Goal: Task Accomplishment & Management: Manage account settings

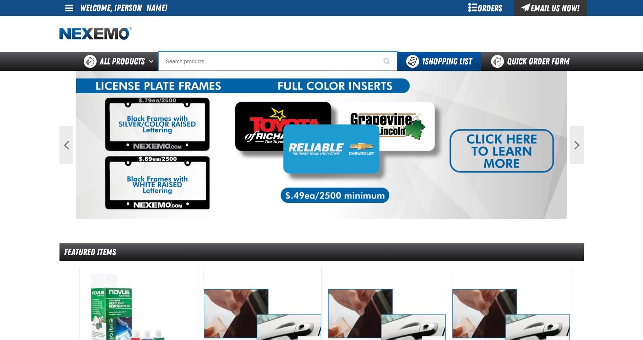
click at [372, 61] on input "Search" at bounding box center [278, 61] width 238 height 19
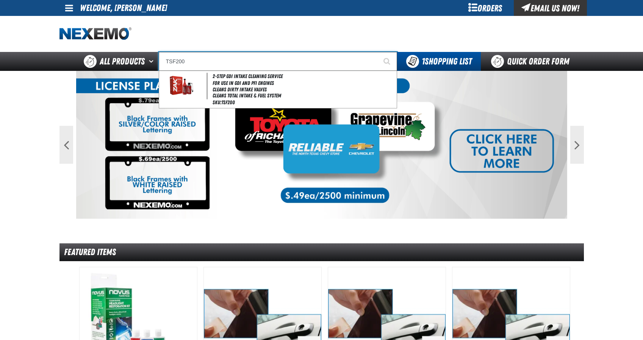
type input "TSF200"
click at [378, 52] on button "Start Searching" at bounding box center [387, 61] width 19 height 19
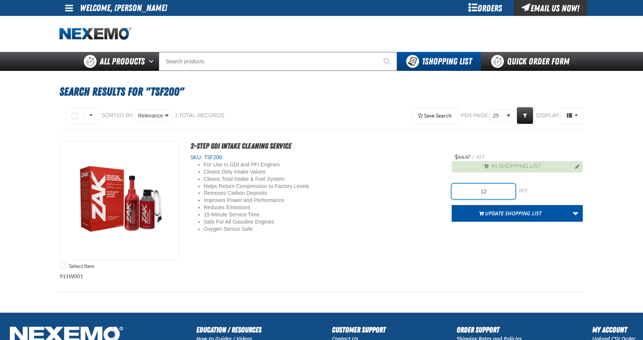
drag, startPoint x: 493, startPoint y: 191, endPoint x: 476, endPoint y: 191, distance: 17.0
click at [480, 192] on input "12" at bounding box center [483, 191] width 64 height 15
type input "36"
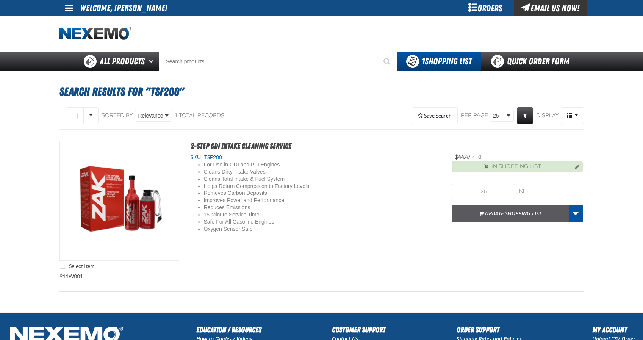
click at [503, 217] on button "Update Shopping List" at bounding box center [509, 213] width 117 height 17
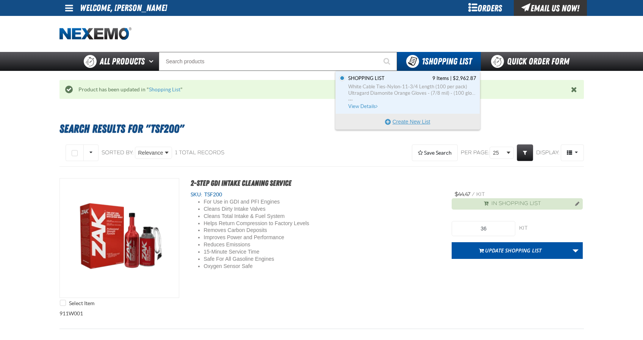
click at [415, 121] on button "Create New List" at bounding box center [408, 121] width 144 height 15
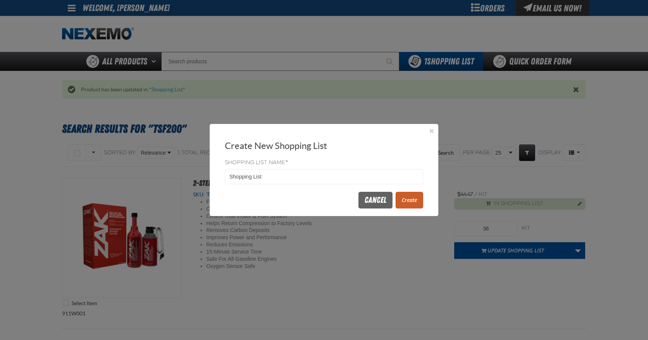
click at [417, 198] on button "Create" at bounding box center [410, 200] width 28 height 17
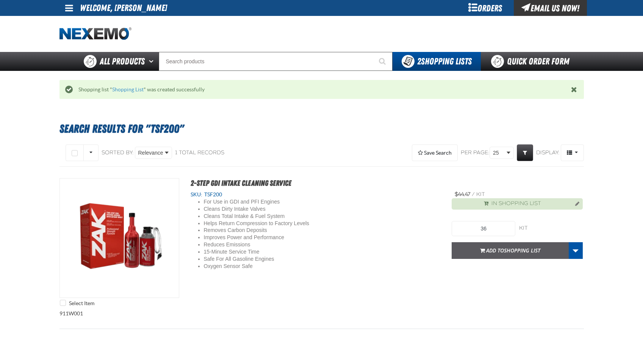
click at [505, 254] on button "Add to Shopping List" at bounding box center [509, 250] width 117 height 17
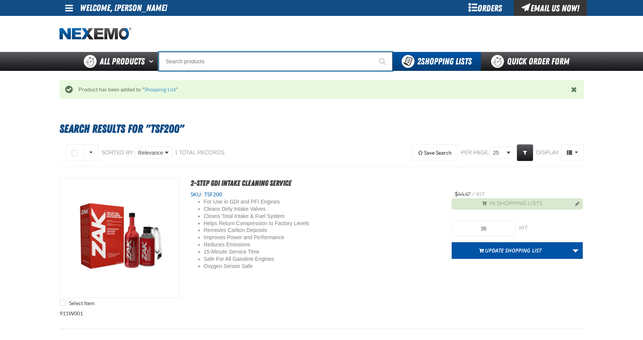
click at [229, 58] on input "Search" at bounding box center [276, 61] width 234 height 19
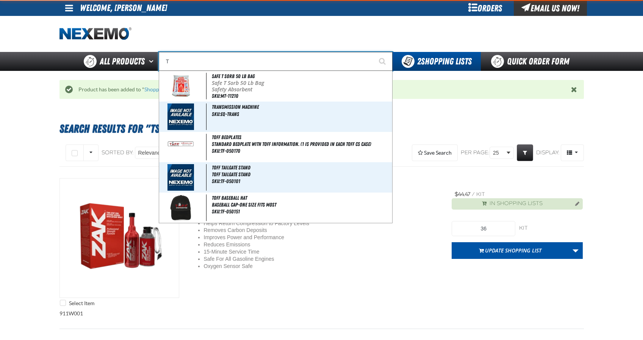
type input "TB"
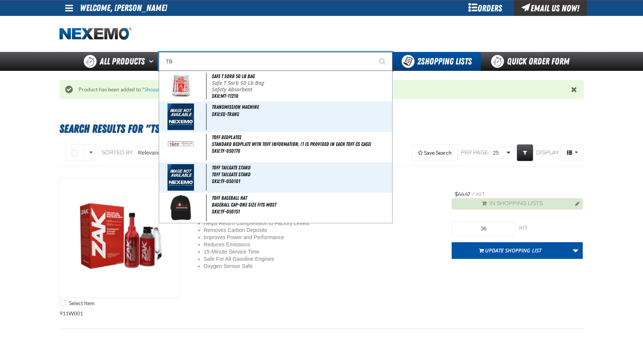
type input "TB Fresh (32 oz bottle)"
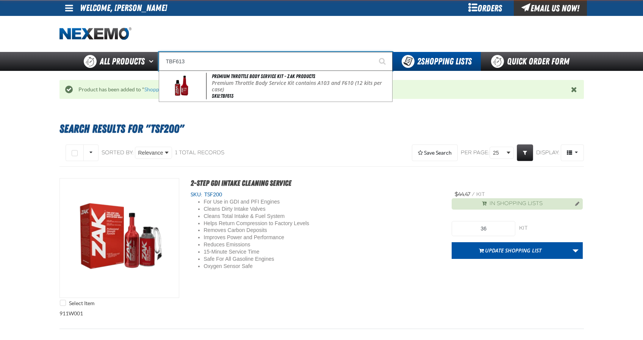
type input "TBF613"
click at [373, 52] on button "Start Searching" at bounding box center [382, 61] width 19 height 19
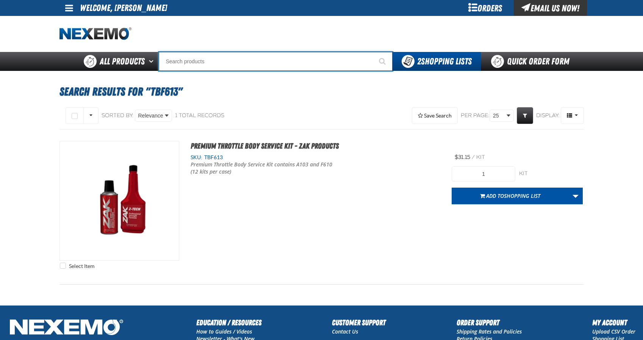
click at [263, 65] on input "Search" at bounding box center [276, 61] width 234 height 19
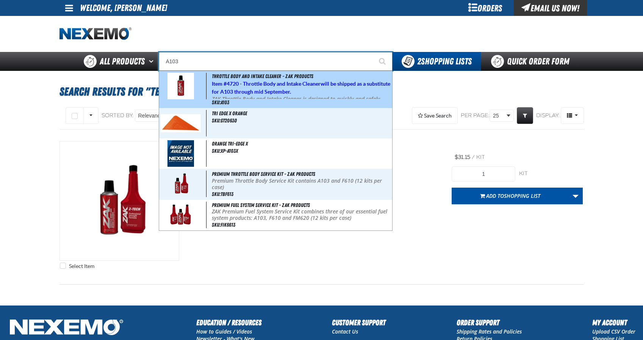
click at [260, 81] on strong "4720 - Throttle Body and Intake Cleaner" at bounding box center [273, 84] width 94 height 6
type input "Throttle Body and Intake Cleaner - ZAK Products"
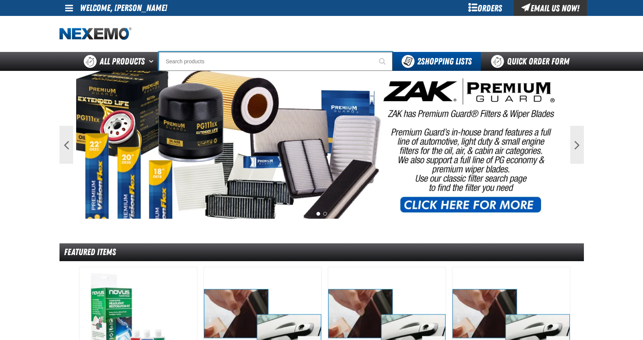
click at [189, 60] on input "Search" at bounding box center [276, 61] width 234 height 19
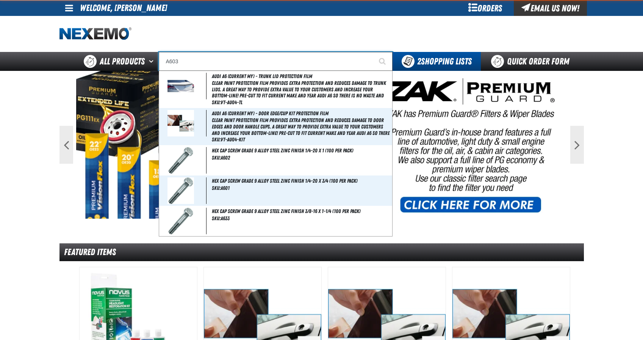
type input "A603"
click at [373, 52] on button "Start Searching" at bounding box center [382, 61] width 19 height 19
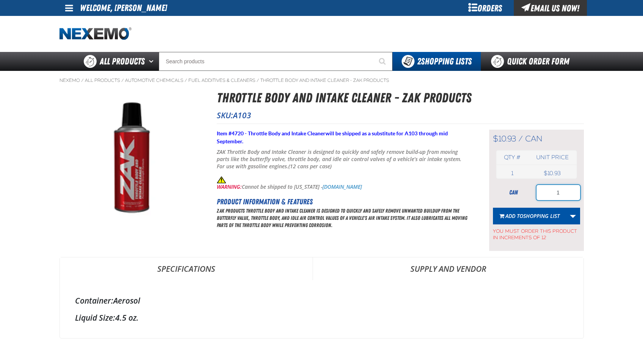
click at [562, 194] on input "1" at bounding box center [558, 192] width 44 height 15
drag, startPoint x: 560, startPoint y: 191, endPoint x: 546, endPoint y: 184, distance: 15.9
click at [552, 187] on input "1" at bounding box center [558, 192] width 44 height 15
click at [227, 80] on link "Fuel Additives & Cleaners" at bounding box center [221, 80] width 67 height 6
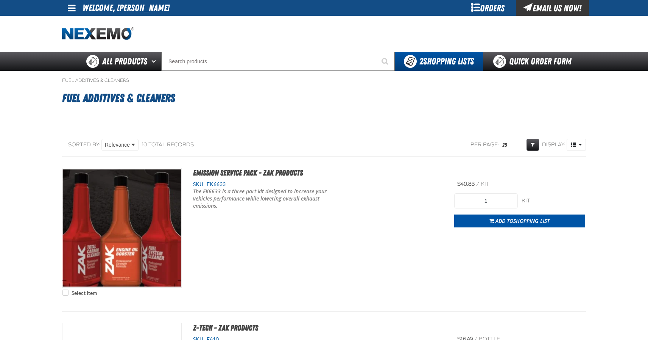
type input "36"
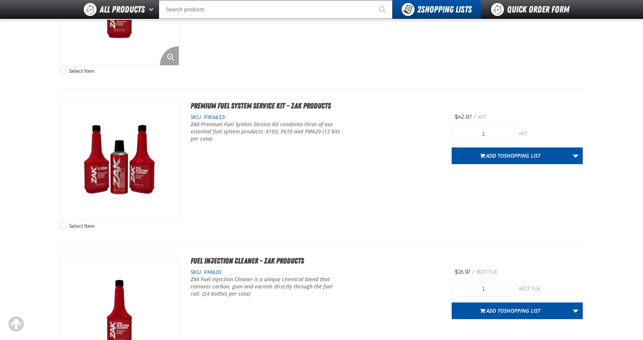
scroll to position [530, 0]
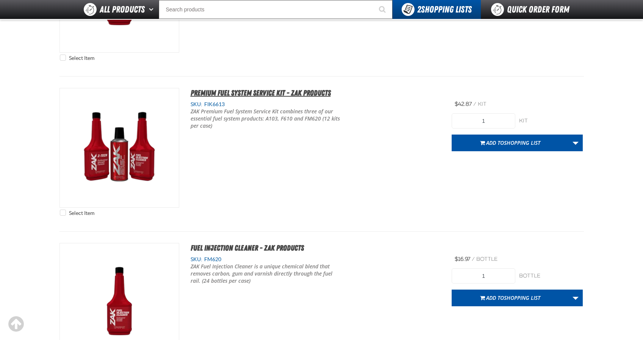
click at [267, 89] on span "Premium Fuel System Service Kit - ZAK Products" at bounding box center [260, 92] width 140 height 9
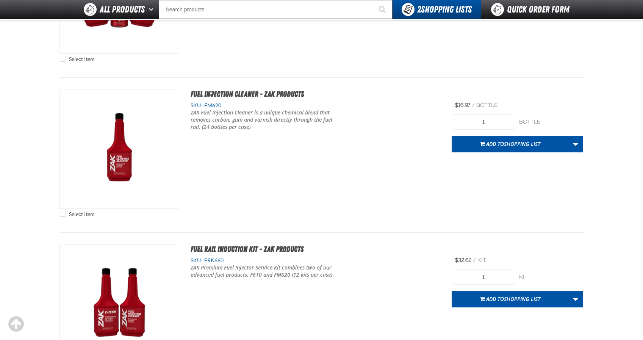
scroll to position [686, 0]
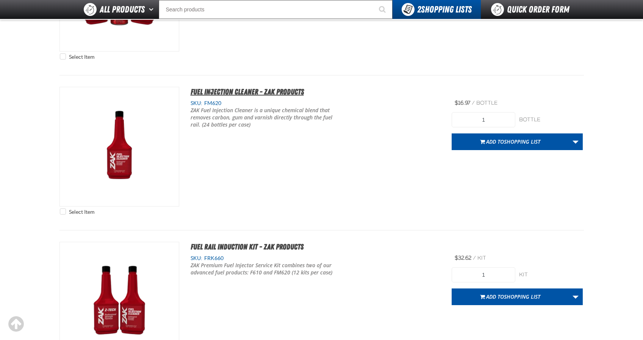
click at [243, 89] on span "Fuel Injection Cleaner - ZAK Products" at bounding box center [246, 91] width 113 height 9
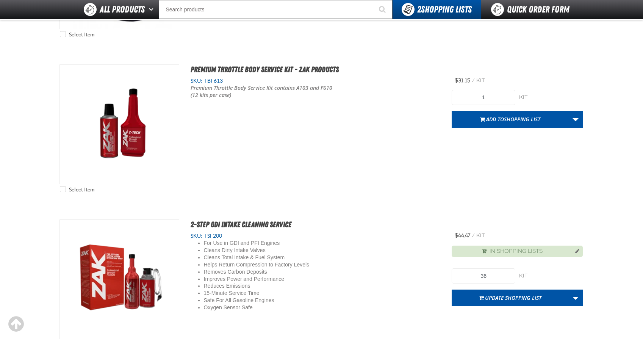
scroll to position [1174, 0]
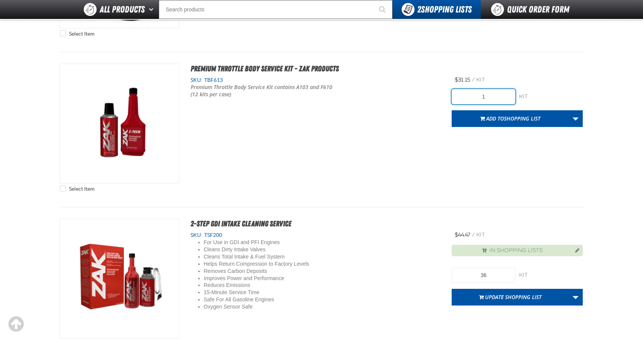
click at [485, 96] on input "1" at bounding box center [483, 96] width 64 height 15
type input "12"
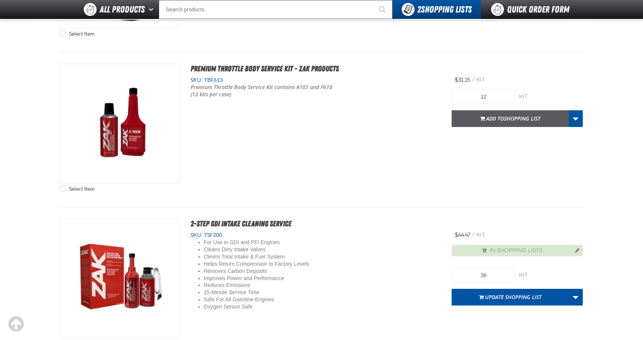
click at [509, 115] on span "Shopping List" at bounding box center [522, 118] width 36 height 7
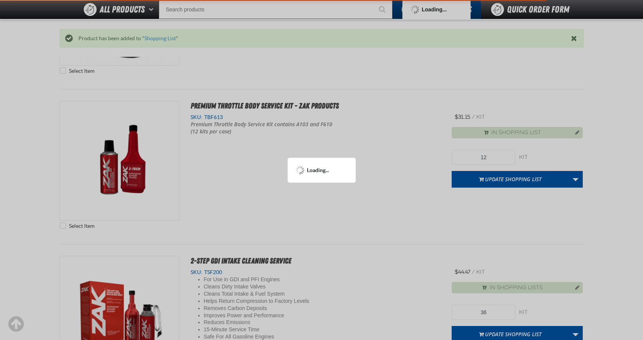
scroll to position [1211, 0]
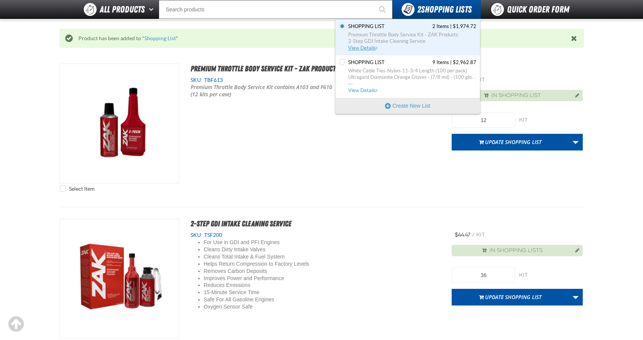
click at [363, 25] on span "Shopping List" at bounding box center [366, 26] width 36 height 7
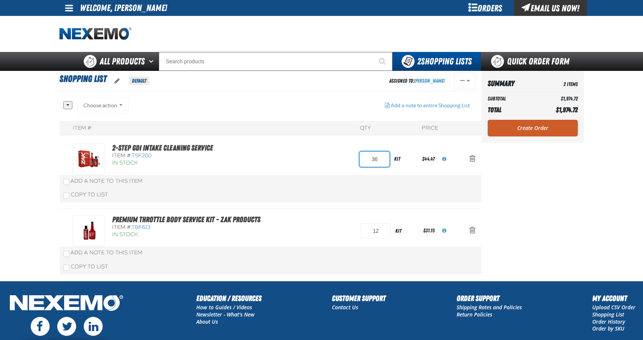
drag, startPoint x: 382, startPoint y: 161, endPoint x: 340, endPoint y: 157, distance: 42.6
click at [341, 157] on div "2-Step GDI Intake Cleaning Service Item #: TSF200 In Stock 36 kit $44.47" at bounding box center [263, 159] width 380 height 32
type input "24"
click at [322, 162] on div "Item #: QTY Price 2-Step GDI Intake Cleaning Service Item #: TSF200 In Stock 24…" at bounding box center [270, 200] width 422 height 159
click at [198, 218] on link "Premium Throttle Body Service Kit - ZAK Products" at bounding box center [186, 219] width 148 height 9
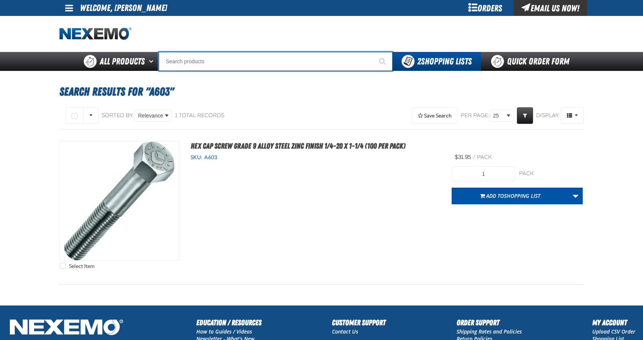
click at [216, 67] on input "Search" at bounding box center [276, 61] width 234 height 19
click at [215, 62] on input "Search" at bounding box center [276, 61] width 234 height 19
type input "F"
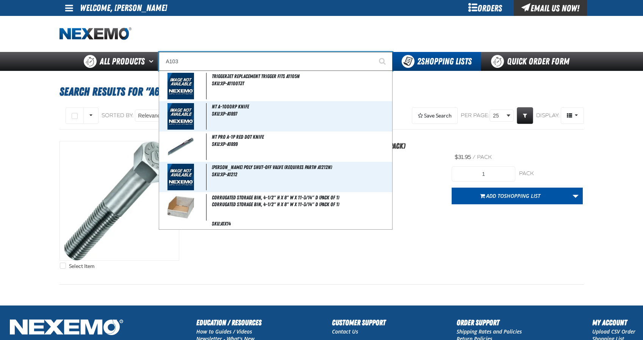
type input "A103"
click at [373, 52] on button "Start Searching" at bounding box center [382, 61] width 19 height 19
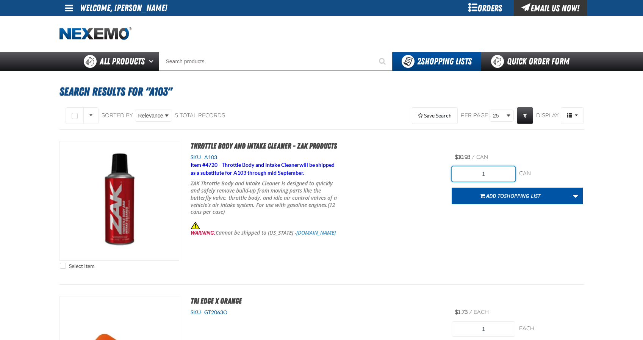
click at [494, 176] on input "1" at bounding box center [483, 173] width 64 height 15
type input "12"
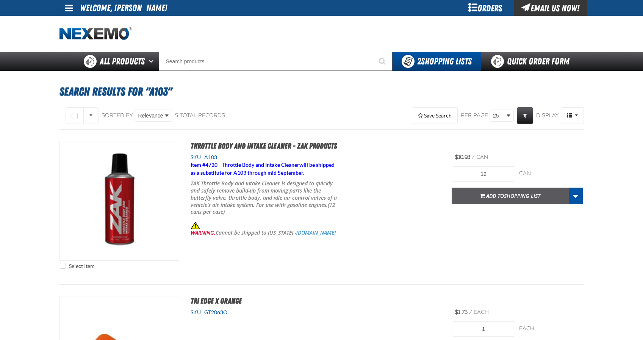
click at [506, 199] on button "Add to Shopping List" at bounding box center [509, 195] width 117 height 17
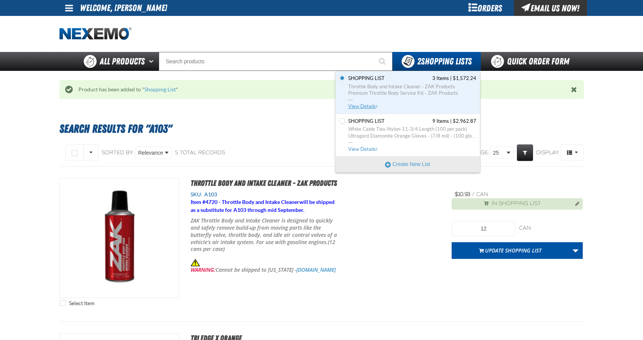
click at [412, 77] on span "Shopping List 3 Items | $1,572.24" at bounding box center [412, 78] width 128 height 7
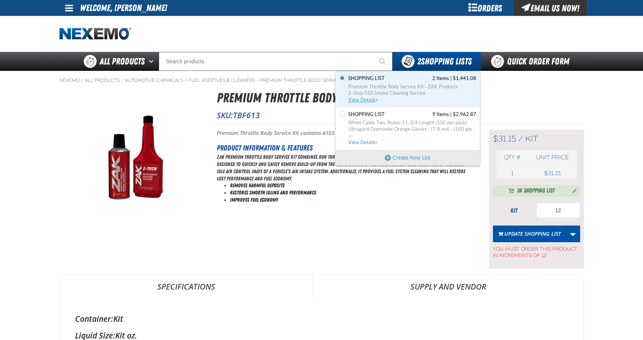
click at [432, 75] on span "Shopping List 2 Items | $1,441.08" at bounding box center [412, 78] width 128 height 7
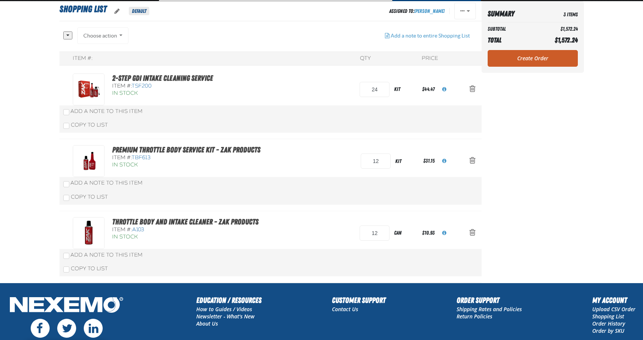
scroll to position [76, 0]
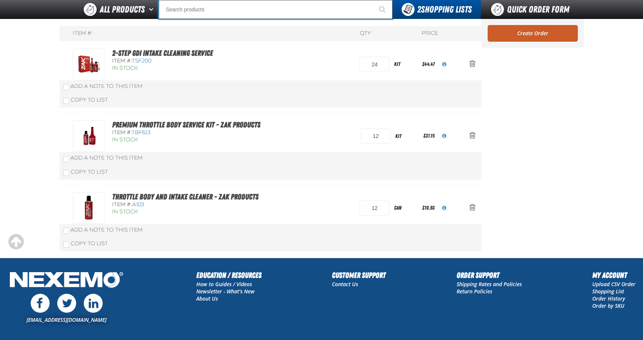
click at [239, 8] on input "Search" at bounding box center [276, 9] width 234 height 19
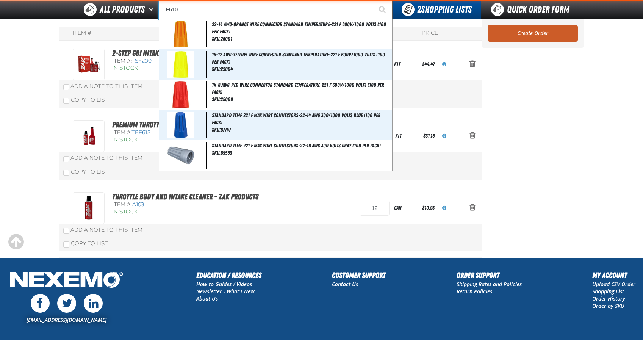
type input "F610"
click at [373, 0] on button "Start Searching" at bounding box center [382, 9] width 19 height 19
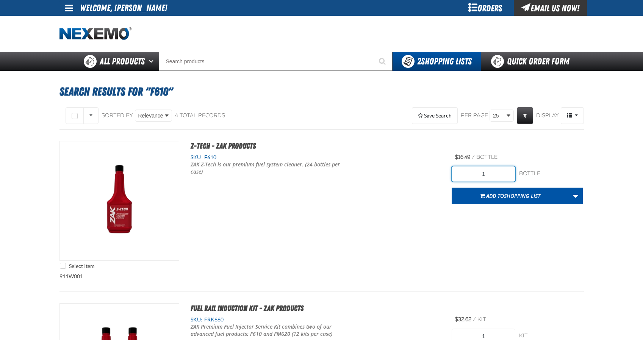
click at [501, 172] on input "1" at bounding box center [483, 173] width 64 height 15
type input "24"
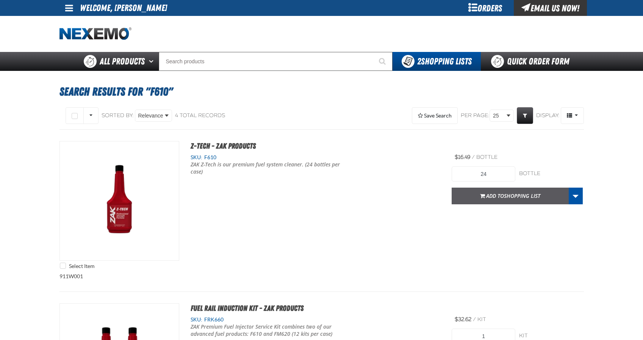
click at [499, 200] on button "Add to Shopping List" at bounding box center [509, 195] width 117 height 17
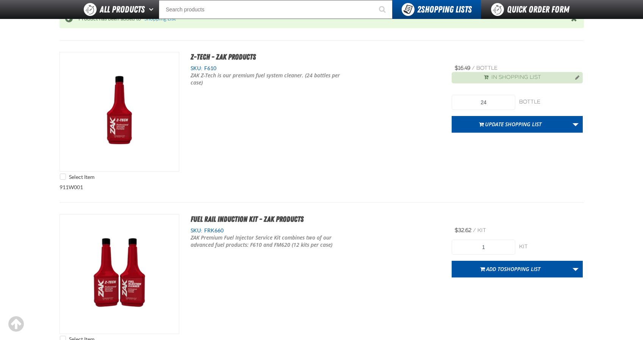
scroll to position [189, 0]
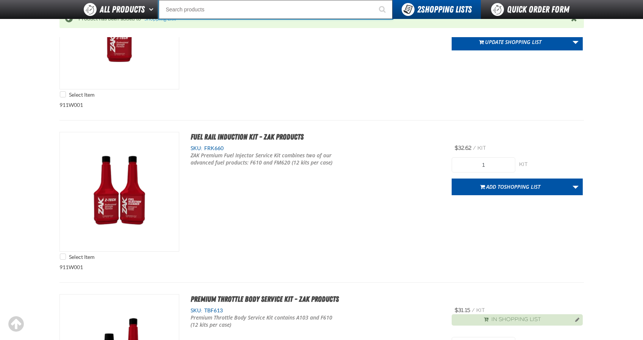
click at [217, 9] on input "Search" at bounding box center [276, 9] width 234 height 19
type input "F620"
click at [373, 0] on button "Start Searching" at bounding box center [382, 9] width 19 height 19
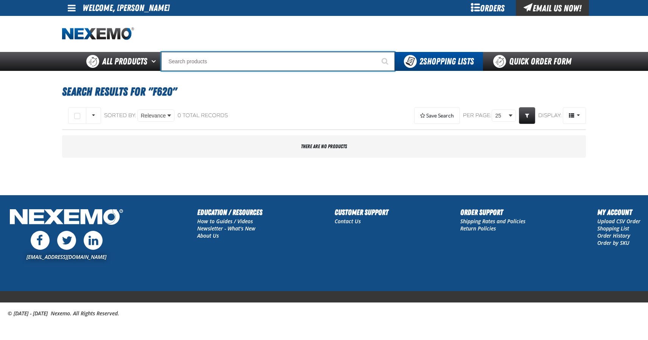
click at [245, 62] on input "Search" at bounding box center [278, 61] width 234 height 19
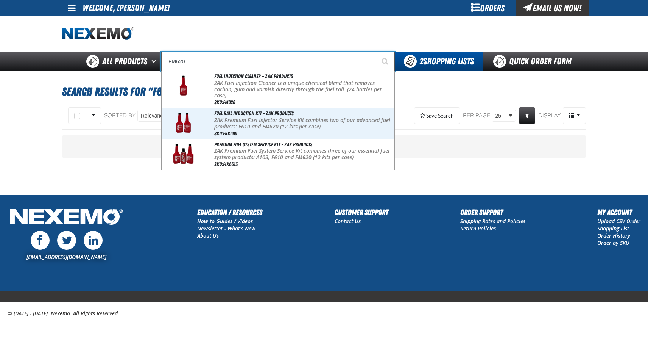
type input "FM620"
click at [376, 52] on button "Start Searching" at bounding box center [385, 61] width 19 height 19
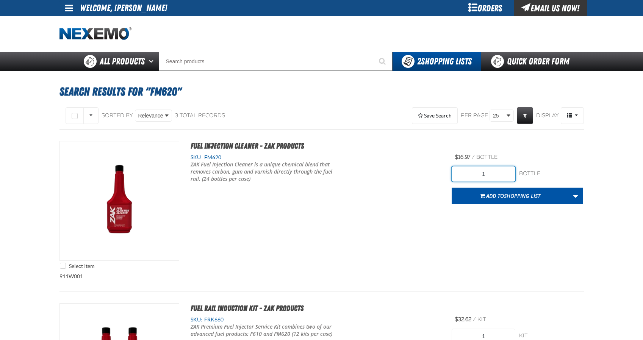
click at [488, 175] on input "1" at bounding box center [483, 173] width 64 height 15
type input "24"
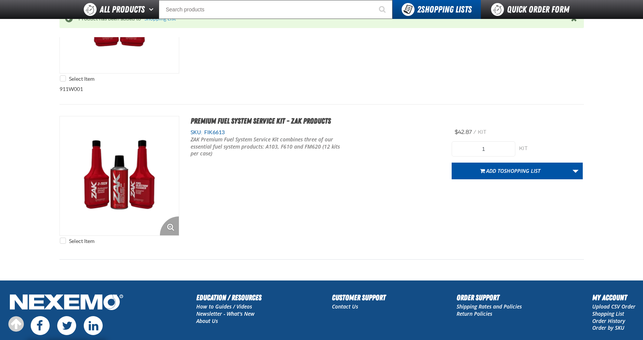
scroll to position [379, 0]
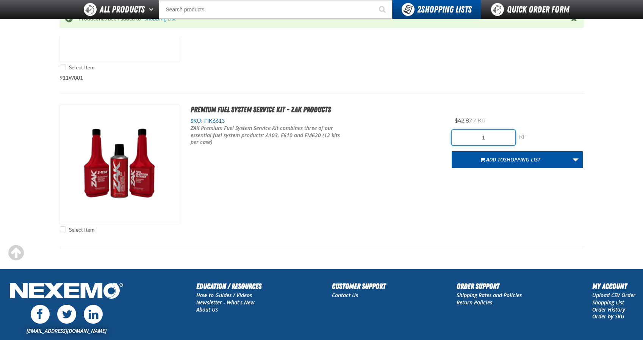
click at [489, 137] on input "1" at bounding box center [483, 137] width 64 height 15
type input "12"
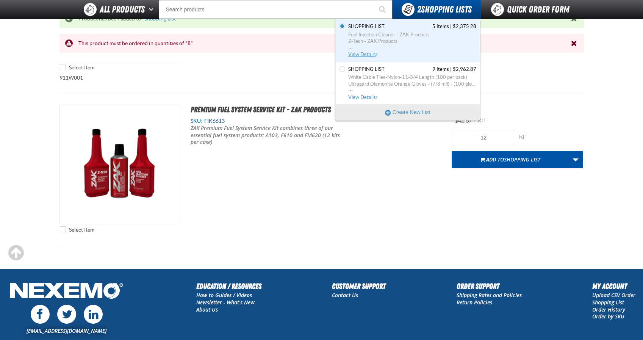
click at [398, 33] on span "Fuel Injection Cleaner - ZAK Products" at bounding box center [412, 34] width 128 height 7
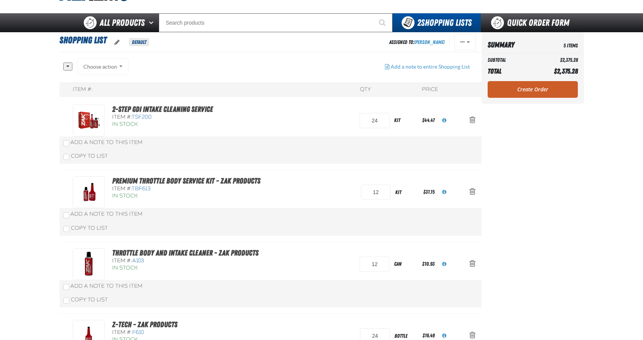
scroll to position [38, 0]
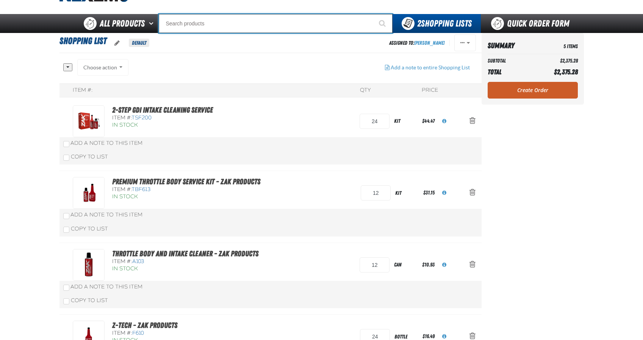
click at [221, 26] on input "Search" at bounding box center [276, 23] width 234 height 19
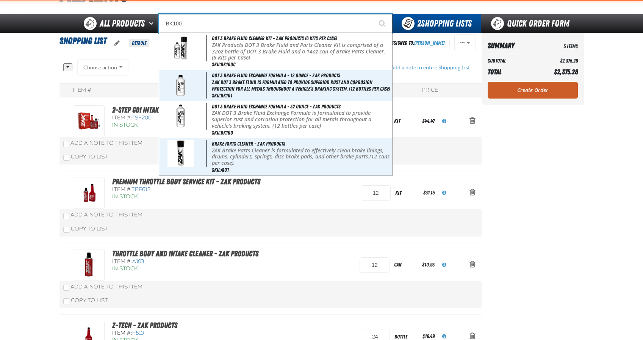
type input "BK100"
click at [373, 14] on button "Start Searching" at bounding box center [382, 23] width 19 height 19
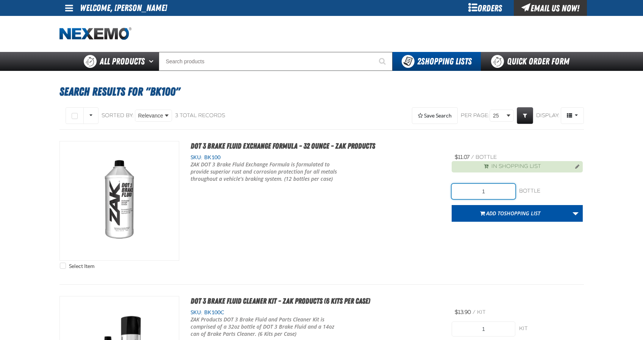
click at [494, 191] on input "1" at bounding box center [483, 191] width 64 height 15
type input "24"
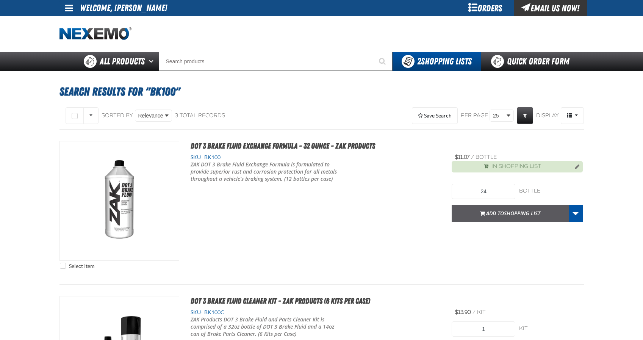
click at [508, 211] on span "Shopping List" at bounding box center [522, 212] width 36 height 7
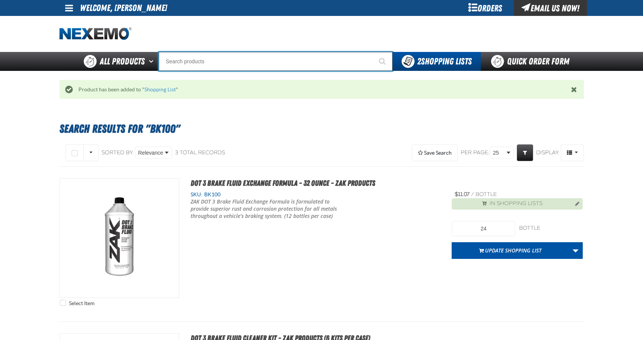
click at [264, 67] on input "Search" at bounding box center [276, 61] width 234 height 19
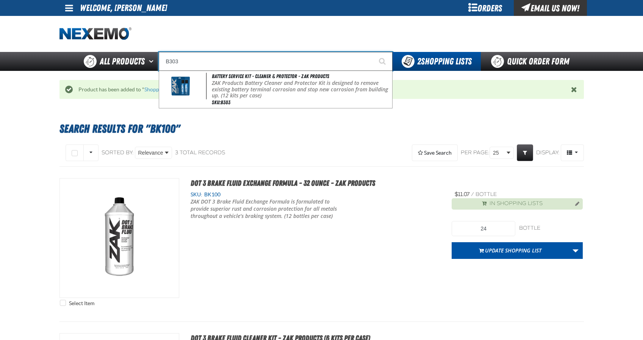
type input "B303"
click at [373, 52] on button "Start Searching" at bounding box center [382, 61] width 19 height 19
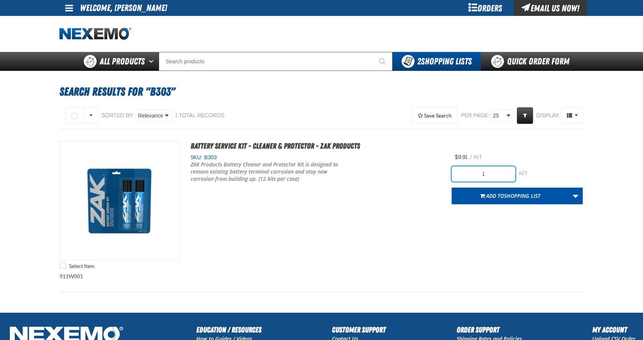
click at [493, 174] on input "1" at bounding box center [483, 173] width 64 height 15
type input "12"
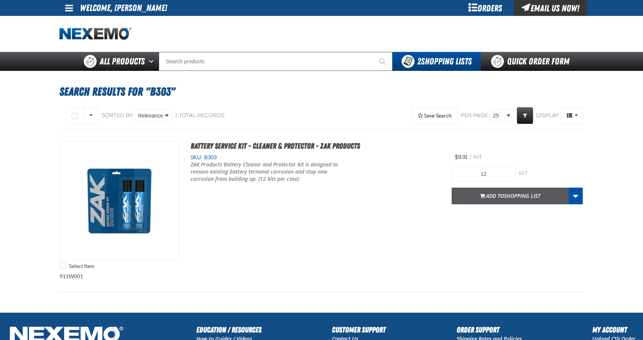
click at [522, 197] on span "Shopping List" at bounding box center [522, 195] width 36 height 7
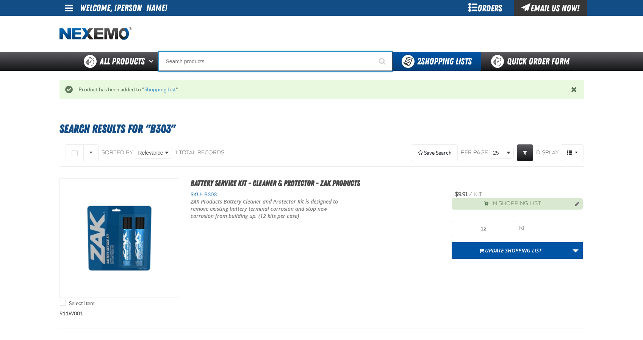
click at [242, 63] on input "Search" at bounding box center [276, 61] width 234 height 19
type input "R"
type input "ROADSIDE R"
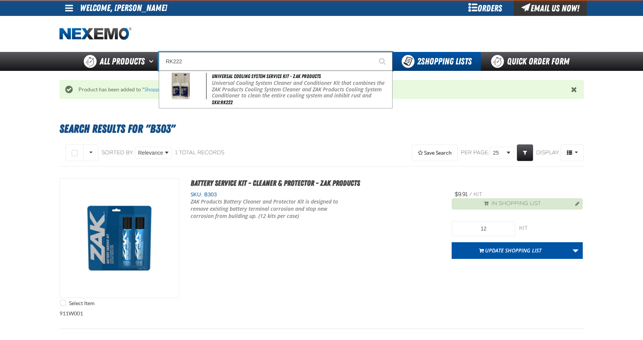
type input "RK222"
click at [373, 52] on button "Start Searching" at bounding box center [382, 61] width 19 height 19
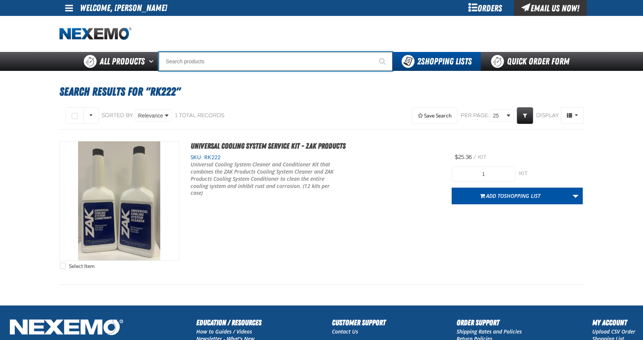
click at [227, 56] on input "Search" at bounding box center [276, 61] width 234 height 19
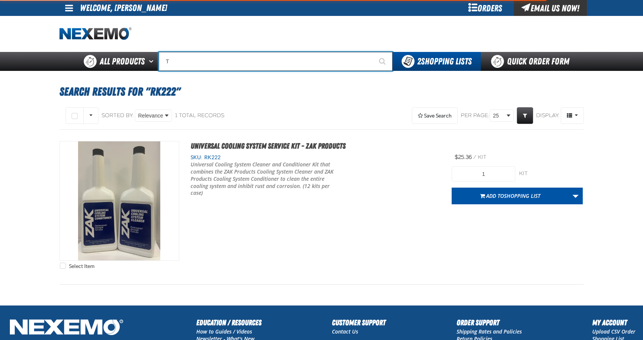
type input "TB"
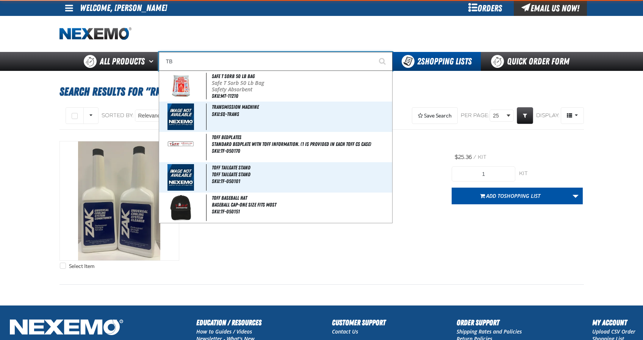
type input "TB Fresh (32 oz bottle)"
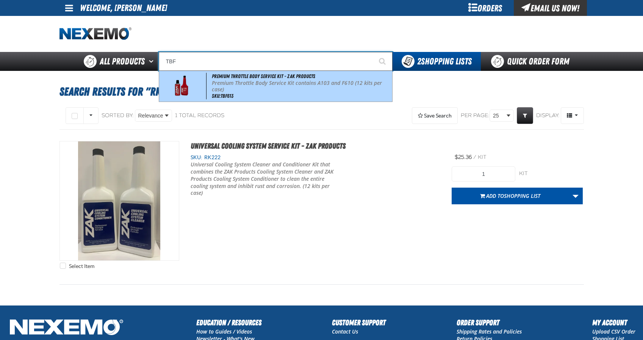
click at [285, 77] on span "Premium Throttle Body Service Kit - ZAK Products" at bounding box center [263, 76] width 103 height 6
type input "Premium Throttle Body Service Kit - ZAK Products"
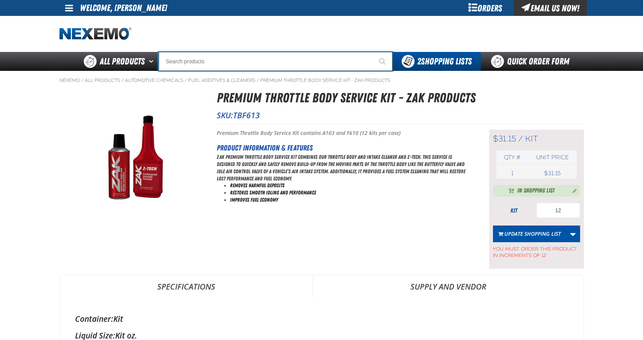
click at [298, 64] on input "Search" at bounding box center [276, 61] width 234 height 19
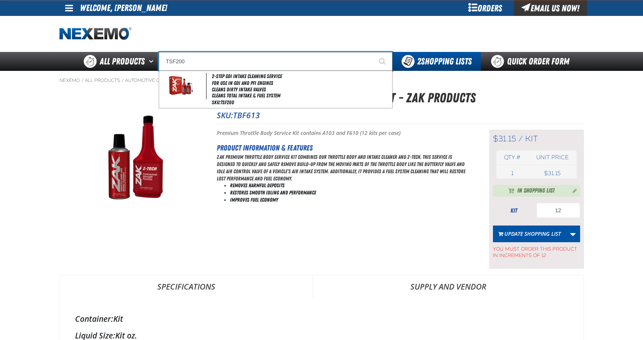
type input "TSF200"
click at [373, 52] on button "Start Searching" at bounding box center [382, 61] width 19 height 19
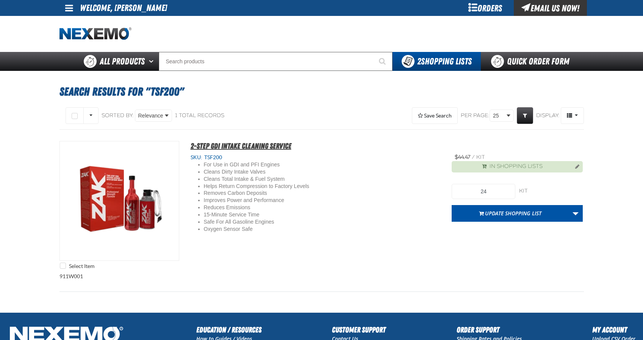
click at [259, 144] on span "2-Step GDI Intake Cleaning Service" at bounding box center [240, 145] width 101 height 9
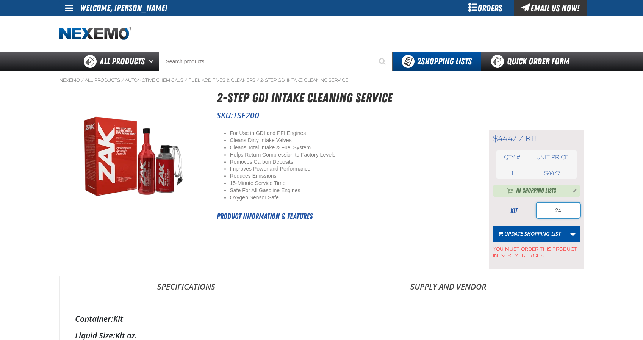
click at [562, 209] on input "24" at bounding box center [558, 210] width 44 height 15
type input "36"
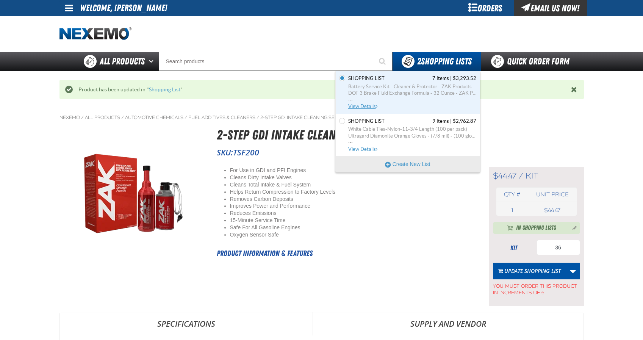
click at [425, 75] on span "Shopping List 7 Items | $3,293.52" at bounding box center [412, 78] width 128 height 7
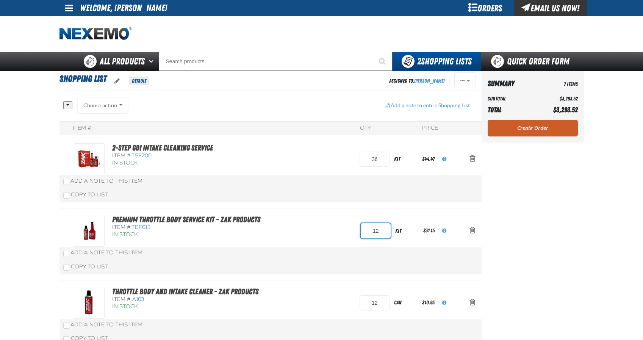
drag, startPoint x: 382, startPoint y: 231, endPoint x: 306, endPoint y: 229, distance: 75.7
click at [307, 230] on div "Premium Throttle Body Service Kit - ZAK Products Item #: TBF613 In Stock 12 kit…" at bounding box center [263, 231] width 380 height 32
type input "36"
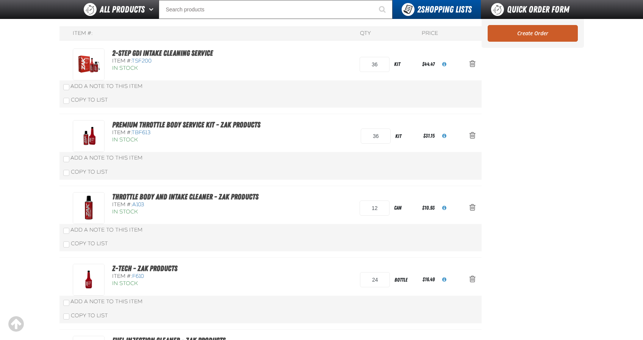
scroll to position [39, 0]
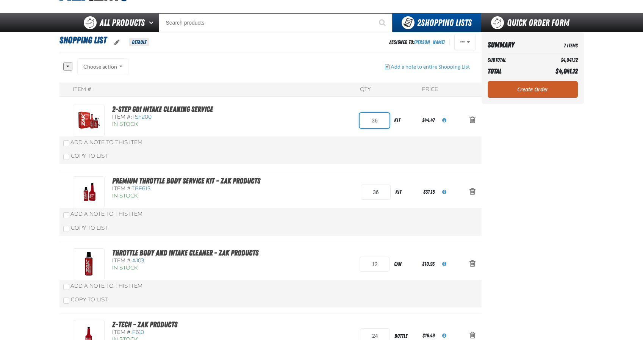
drag, startPoint x: 380, startPoint y: 120, endPoint x: 344, endPoint y: 119, distance: 36.0
click at [344, 119] on div "2-Step GDI Intake Cleaning Service Item #: TSF200 In Stock 36 kit $44.47" at bounding box center [263, 121] width 380 height 32
type input "24"
click at [296, 122] on div "Item #: QTY Price 2-Step GDI Intake Cleaning Service Item #: TSF200 In Stock 24…" at bounding box center [270, 342] width 422 height 518
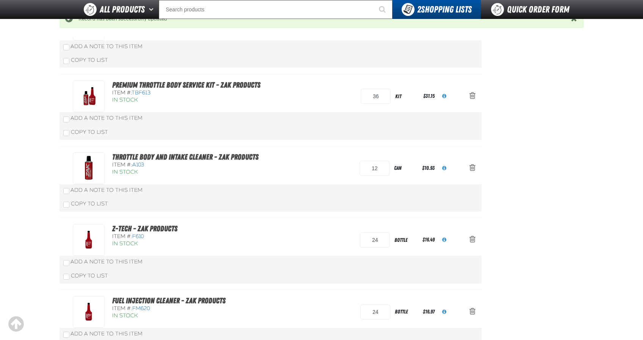
scroll to position [190, 0]
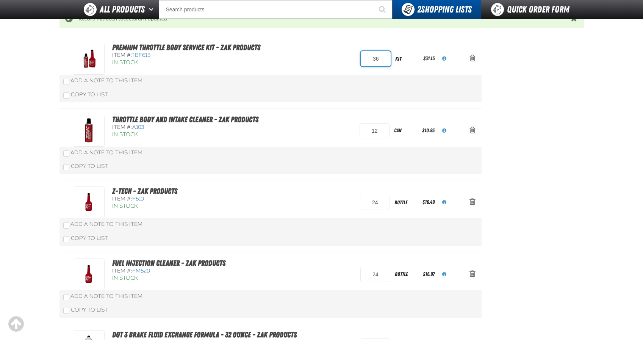
drag, startPoint x: 380, startPoint y: 58, endPoint x: 305, endPoint y: 58, distance: 74.6
click at [306, 58] on div "Premium Throttle Body Service Kit - ZAK Products Item #: TBF613 In Stock 36 kit…" at bounding box center [263, 59] width 380 height 32
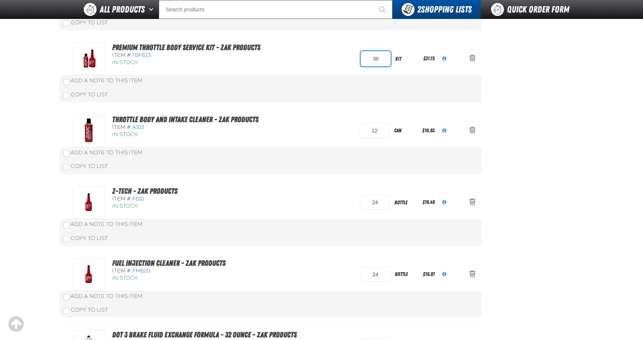
scroll to position [153, 0]
type input "12"
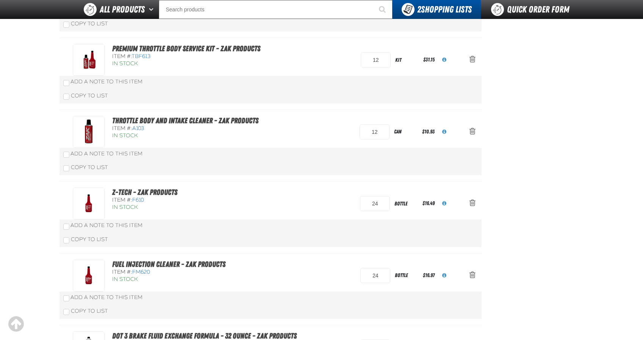
scroll to position [152, 0]
drag, startPoint x: 380, startPoint y: 203, endPoint x: 331, endPoint y: 204, distance: 49.6
click at [331, 204] on div "Z-Tech - ZAK Products Item #: F610 In Stock 24 bottle $16.49" at bounding box center [263, 203] width 380 height 32
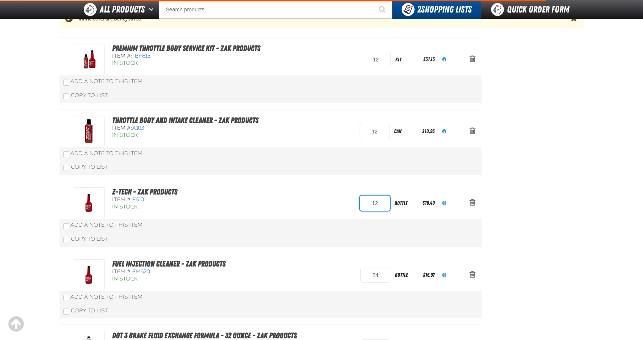
type input "24"
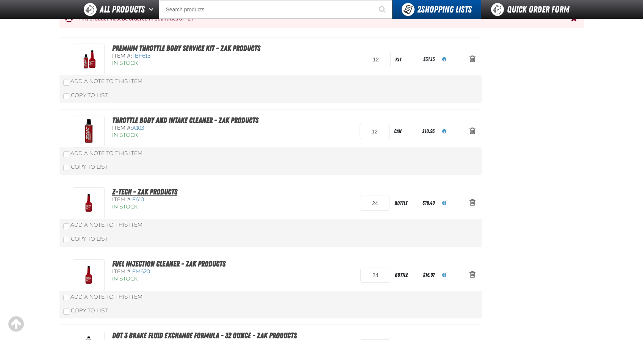
click at [153, 191] on link "Z-Tech - ZAK Products" at bounding box center [144, 191] width 65 height 9
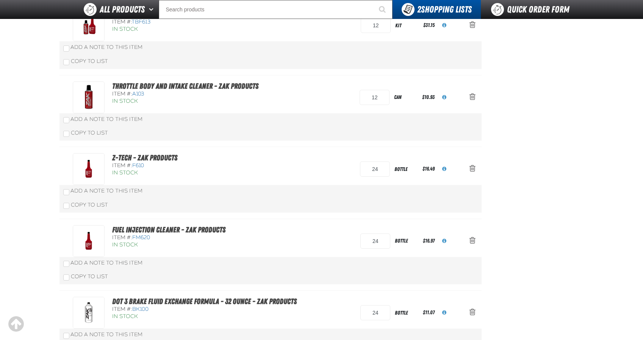
scroll to position [189, 0]
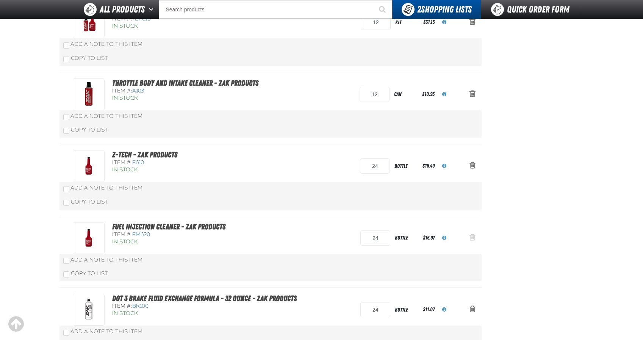
click at [474, 237] on span "Action Remove Fuel Injection Cleaner - ZAK Products from Shopping List" at bounding box center [472, 237] width 6 height 8
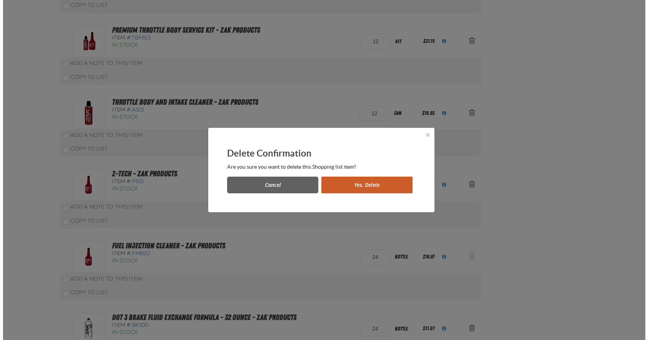
scroll to position [0, 0]
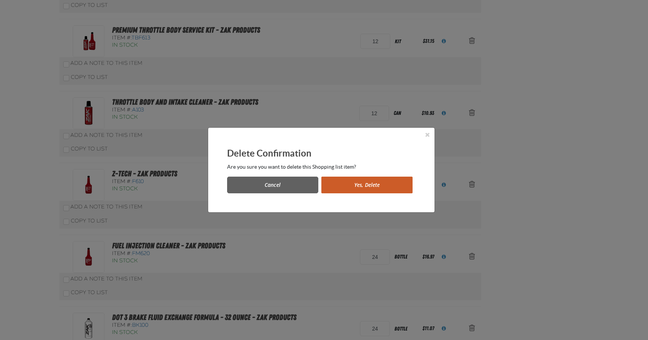
click at [355, 184] on button "Yes, Delete" at bounding box center [367, 184] width 91 height 17
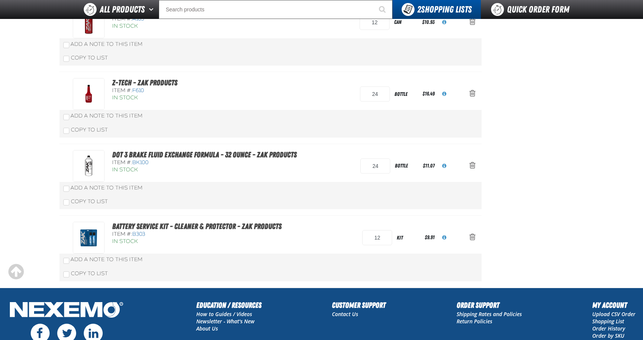
scroll to position [151, 0]
